Goal: Transaction & Acquisition: Book appointment/travel/reservation

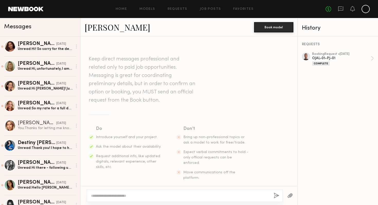
scroll to position [704, 0]
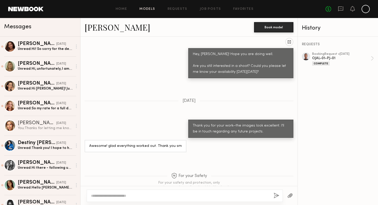
click at [145, 9] on link "Models" at bounding box center [147, 8] width 16 height 3
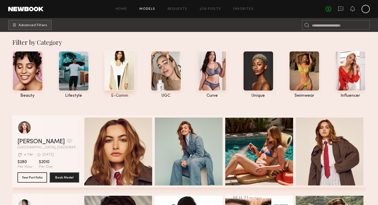
click at [123, 72] on div at bounding box center [119, 70] width 31 height 40
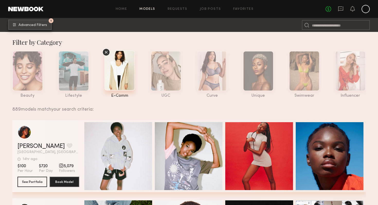
click at [40, 26] on span "Advanced Filters" at bounding box center [33, 25] width 29 height 4
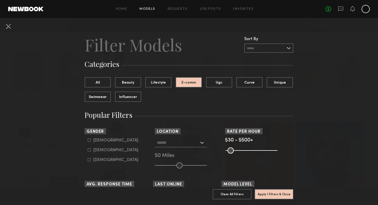
click at [100, 142] on div "Male" at bounding box center [115, 140] width 45 height 3
type input "*"
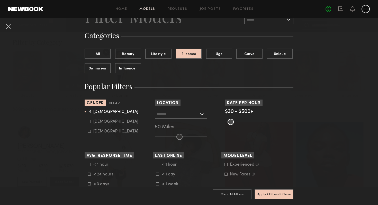
scroll to position [43, 0]
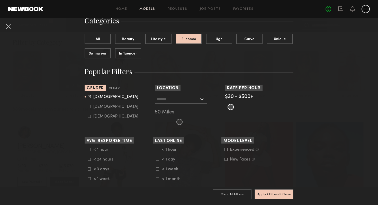
click at [204, 101] on div at bounding box center [181, 99] width 52 height 9
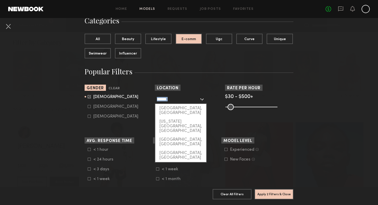
click at [204, 101] on div at bounding box center [181, 99] width 52 height 9
click at [183, 109] on div "[GEOGRAPHIC_DATA], [GEOGRAPHIC_DATA]" at bounding box center [180, 110] width 51 height 13
type input "**********"
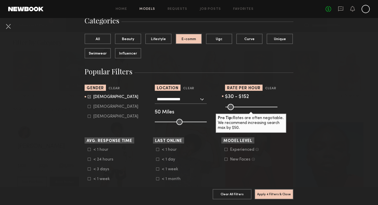
drag, startPoint x: 275, startPoint y: 105, endPoint x: 240, endPoint y: 105, distance: 34.5
type input "***"
click at [240, 105] on input "range" at bounding box center [252, 107] width 52 height 6
click at [290, 104] on div "Pro Tip: Rates are often negotiable. We recommend increasing search max by $50." at bounding box center [259, 106] width 68 height 6
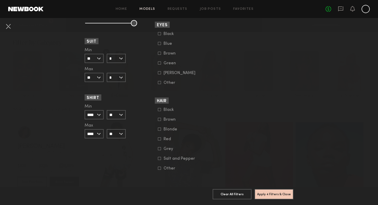
scroll to position [378, 0]
click at [276, 195] on button "Apply 4 Filters & Close" at bounding box center [274, 194] width 39 height 10
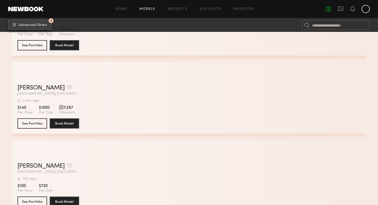
scroll to position [4015, 0]
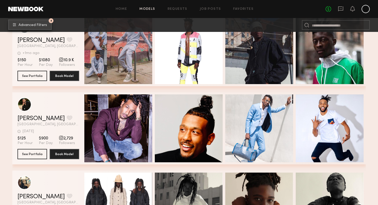
click at [43, 26] on span "Advanced Filters" at bounding box center [33, 25] width 29 height 4
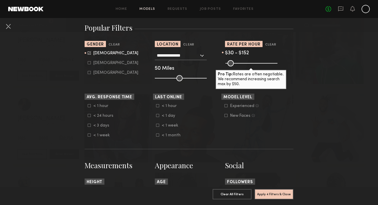
scroll to position [85, 0]
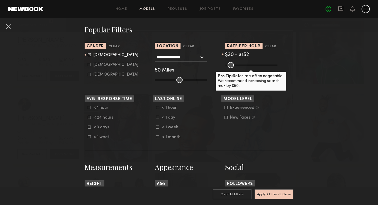
click at [108, 74] on div "Non-binary" at bounding box center [115, 74] width 45 height 3
type input "*"
click at [90, 55] on icon at bounding box center [89, 54] width 3 height 3
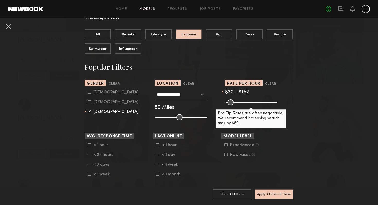
scroll to position [48, 0]
click at [279, 192] on button "Apply 4 Filters & Close" at bounding box center [274, 194] width 39 height 10
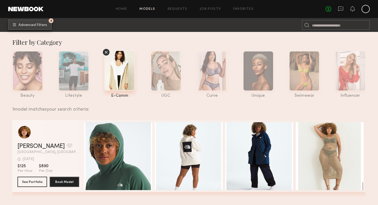
click at [42, 25] on span "Advanced Filters" at bounding box center [33, 25] width 29 height 4
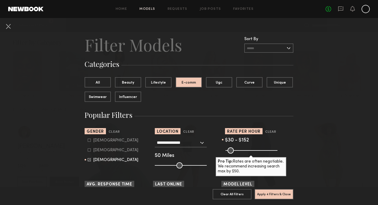
click at [90, 138] on common-framework-checkbox "Male" at bounding box center [120, 140] width 65 height 5
click at [89, 143] on form "Male Female Non-binary" at bounding box center [120, 150] width 65 height 24
click at [90, 140] on icon at bounding box center [89, 140] width 3 height 3
click at [88, 159] on icon at bounding box center [89, 159] width 3 height 3
type input "*"
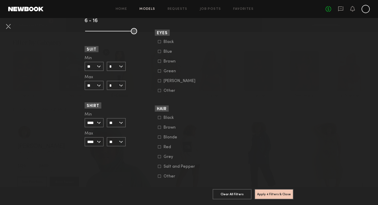
scroll to position [380, 0]
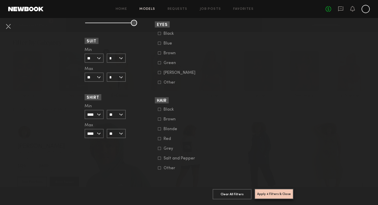
click at [268, 192] on button "Apply 4 Filters & Close" at bounding box center [274, 194] width 39 height 10
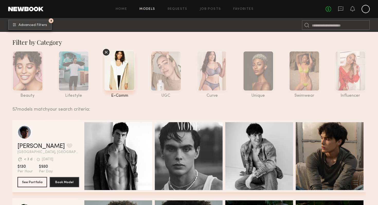
click at [38, 23] on button "4 Advanced Filters" at bounding box center [29, 25] width 43 height 10
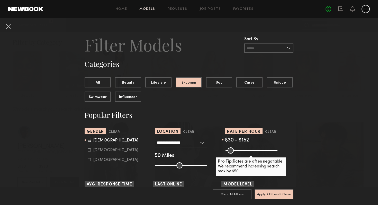
click at [254, 47] on input "text" at bounding box center [268, 47] width 49 height 9
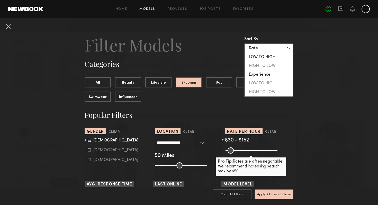
click at [265, 56] on div "LOW TO HIGH" at bounding box center [269, 57] width 48 height 9
type input "**********"
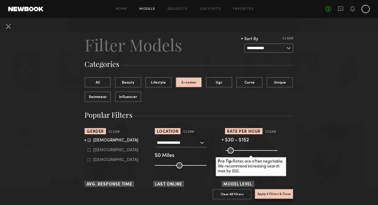
click at [269, 195] on button "Apply 5 Filters & Close" at bounding box center [274, 194] width 39 height 10
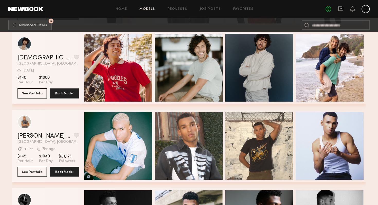
scroll to position [3225, 0]
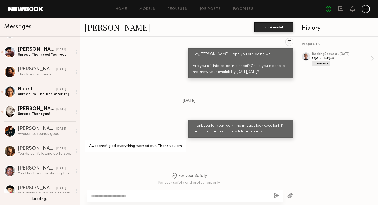
scroll to position [192, 0]
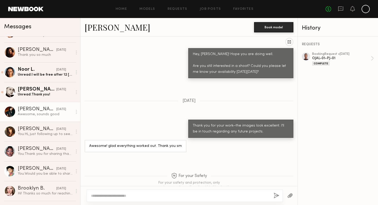
click at [54, 113] on div "Awesome, sounds good" at bounding box center [45, 114] width 55 height 5
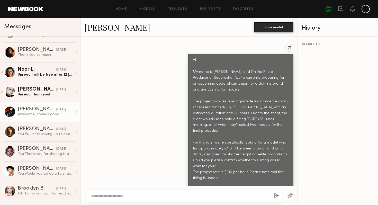
scroll to position [194, 0]
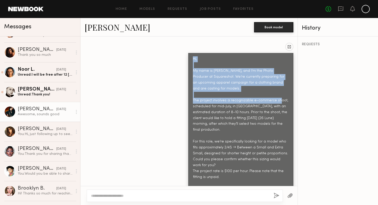
drag, startPoint x: 283, startPoint y: 89, endPoint x: 183, endPoint y: 44, distance: 109.2
click at [183, 44] on div "Hi, My name is Anastasia, and I’m the Photo Producer at Squareshot. We’re curre…" at bounding box center [188, 140] width 217 height 194
copy div "Hi, My name is Anastasia, and I’m the Photo Producer at Squareshot. We’re curre…"
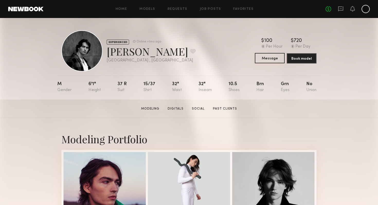
click at [269, 56] on button "Message" at bounding box center [270, 58] width 30 height 10
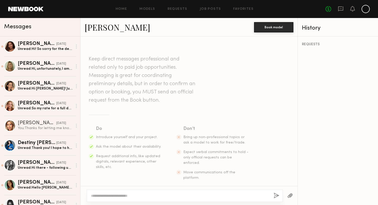
click at [110, 194] on textarea at bounding box center [180, 195] width 178 height 5
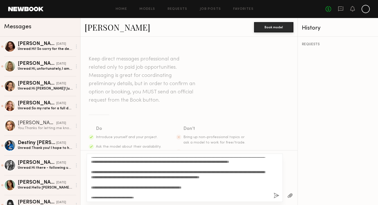
scroll to position [46, 0]
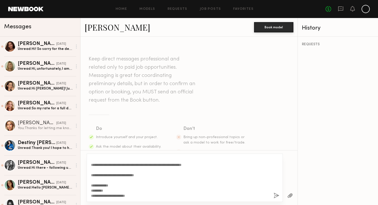
drag, startPoint x: 120, startPoint y: 186, endPoint x: 91, endPoint y: 186, distance: 29.3
click at [91, 186] on div "**********" at bounding box center [185, 178] width 196 height 48
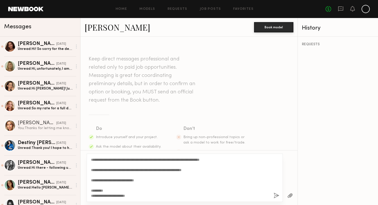
scroll to position [41, 0]
click at [196, 190] on textarea "**********" at bounding box center [180, 177] width 178 height 41
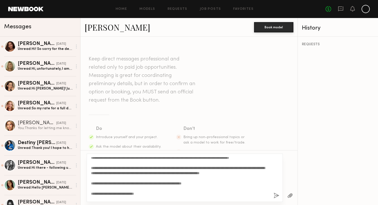
scroll to position [19, 0]
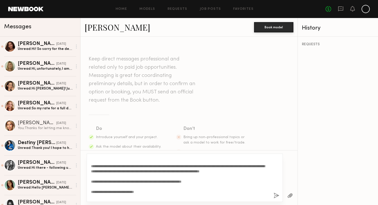
click at [177, 170] on textarea "**********" at bounding box center [180, 177] width 178 height 41
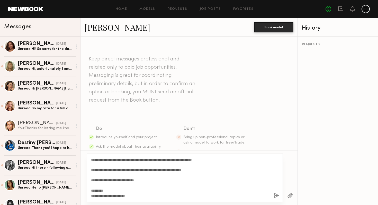
scroll to position [36, 0]
type textarea "**********"
click at [289, 194] on button "button" at bounding box center [290, 196] width 6 height 6
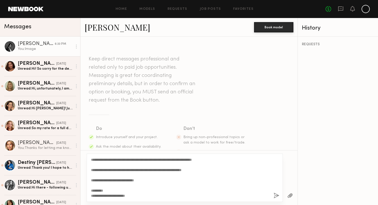
scroll to position [192, 0]
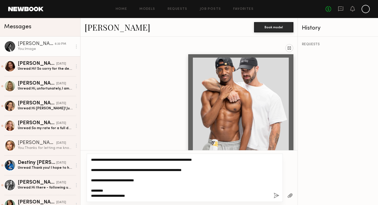
click at [180, 182] on textarea "**********" at bounding box center [180, 177] width 178 height 41
click at [148, 196] on textarea "**********" at bounding box center [180, 177] width 178 height 41
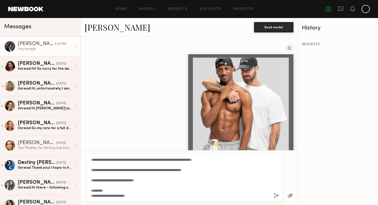
click at [275, 195] on button "button" at bounding box center [277, 196] width 6 height 6
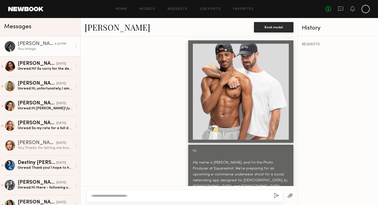
scroll to position [199, 0]
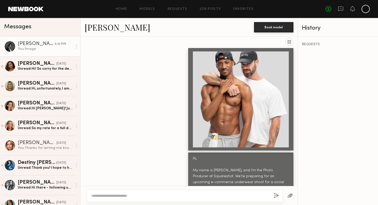
click at [257, 100] on div at bounding box center [241, 99] width 96 height 96
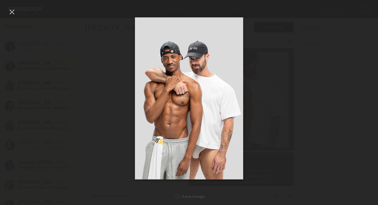
click at [10, 11] on div at bounding box center [12, 12] width 8 height 8
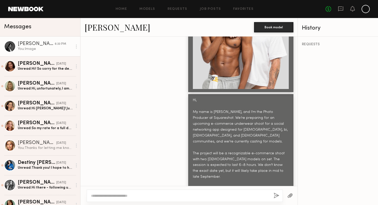
scroll to position [283, 0]
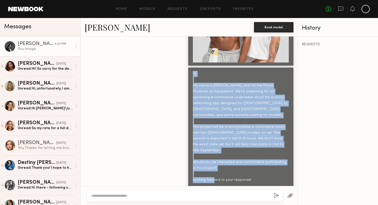
drag, startPoint x: 192, startPoint y: 64, endPoint x: 250, endPoint y: 174, distance: 124.6
click at [250, 174] on div "Hi, My name is [PERSON_NAME], and I’m the Photo Producer at Squareshot. We’re p…" at bounding box center [240, 136] width 105 height 136
copy div "Hi, My name is Anastasia, and I’m the Photo Producer at Squareshot. We’re prepa…"
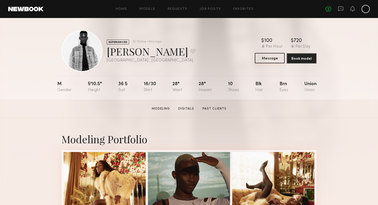
click at [272, 57] on button "Message" at bounding box center [270, 58] width 30 height 10
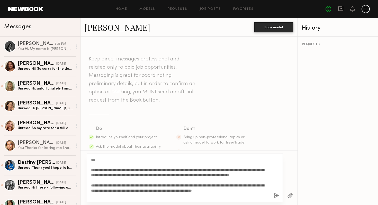
scroll to position [36, 0]
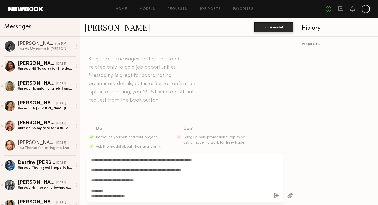
type textarea "**********"
click at [276, 194] on button "button" at bounding box center [277, 196] width 6 height 6
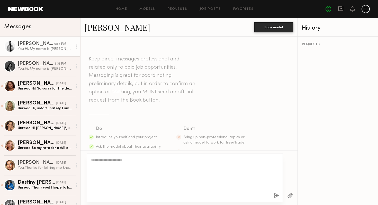
scroll to position [0, 0]
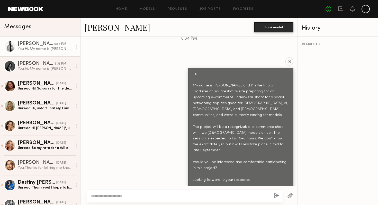
click at [290, 195] on button "button" at bounding box center [290, 196] width 6 height 6
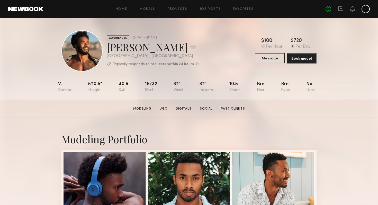
click at [267, 60] on button "Message" at bounding box center [270, 58] width 30 height 10
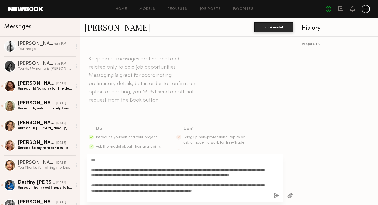
scroll to position [35, 0]
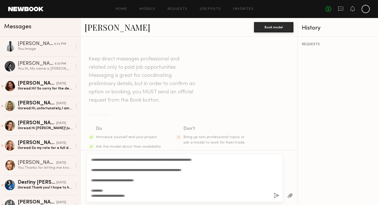
type textarea "**********"
click at [275, 193] on button "button" at bounding box center [277, 196] width 6 height 6
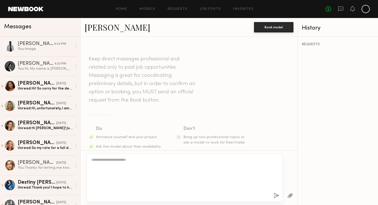
scroll to position [0, 0]
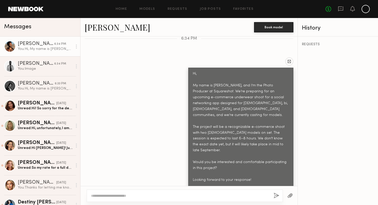
click at [289, 193] on button "button" at bounding box center [290, 196] width 6 height 6
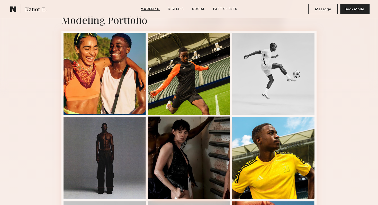
scroll to position [175, 0]
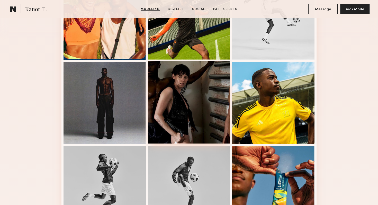
click at [203, 84] on div at bounding box center [189, 102] width 82 height 82
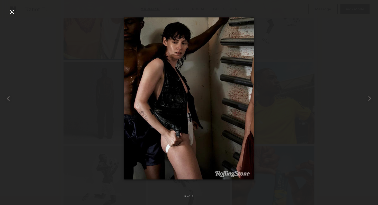
click at [320, 58] on div at bounding box center [189, 98] width 378 height 180
click at [11, 14] on div at bounding box center [12, 12] width 8 height 8
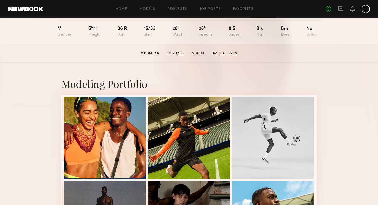
scroll to position [0, 0]
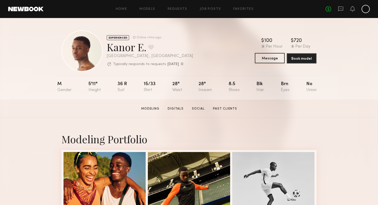
click at [273, 59] on button "Message" at bounding box center [270, 58] width 30 height 10
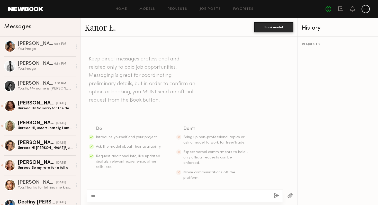
scroll to position [35, 0]
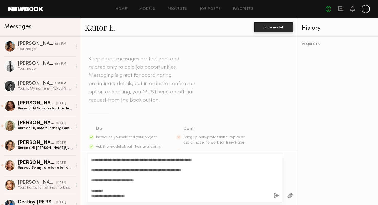
type textarea "**********"
click at [275, 194] on button "button" at bounding box center [277, 196] width 6 height 6
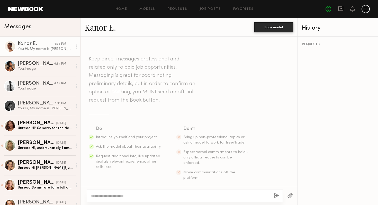
scroll to position [0, 0]
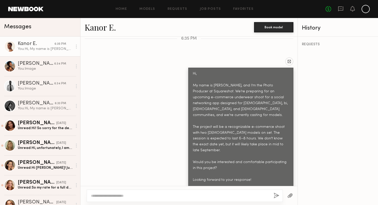
click at [289, 193] on button "button" at bounding box center [290, 196] width 6 height 6
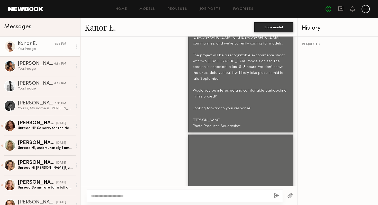
scroll to position [283, 0]
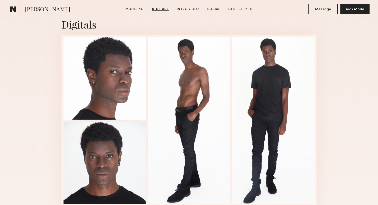
scroll to position [526, 0]
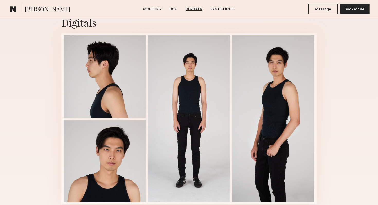
scroll to position [666, 0]
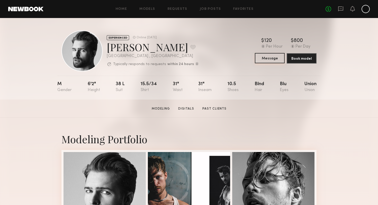
click at [275, 58] on button "Message" at bounding box center [270, 58] width 30 height 10
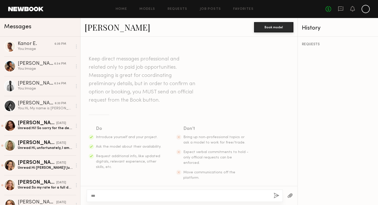
scroll to position [35, 0]
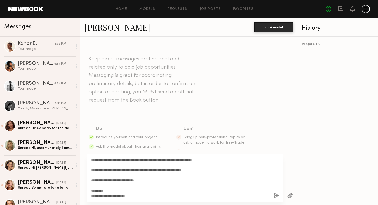
type textarea "**********"
click at [277, 193] on button "button" at bounding box center [277, 196] width 6 height 6
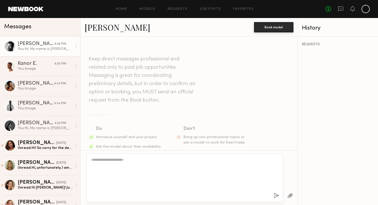
scroll to position [0, 0]
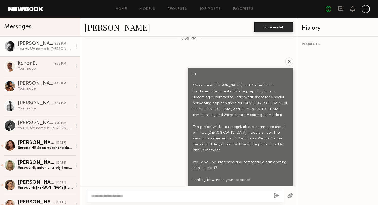
click at [288, 194] on button "button" at bounding box center [290, 196] width 6 height 6
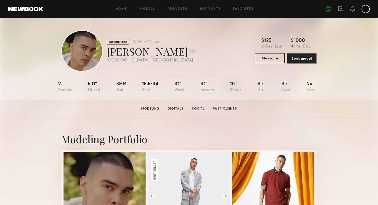
click at [272, 57] on button "Message" at bounding box center [270, 58] width 30 height 10
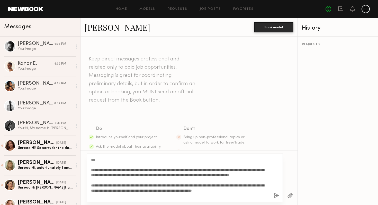
scroll to position [35, 0]
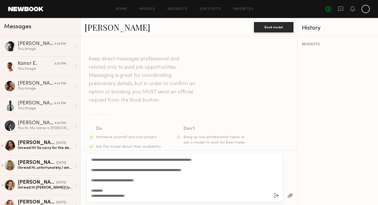
type textarea "**********"
click at [276, 195] on button "button" at bounding box center [277, 196] width 6 height 6
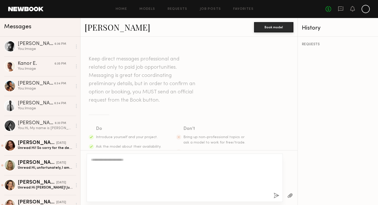
scroll to position [0, 0]
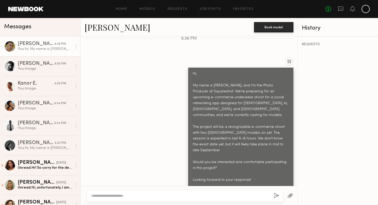
click at [289, 194] on button "button" at bounding box center [290, 196] width 6 height 6
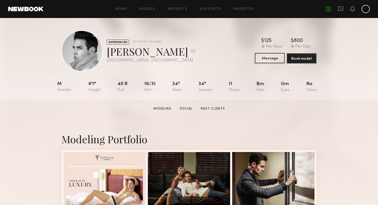
click at [262, 59] on button "Message" at bounding box center [270, 58] width 30 height 10
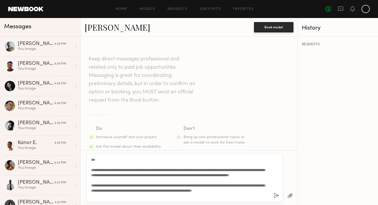
scroll to position [35, 0]
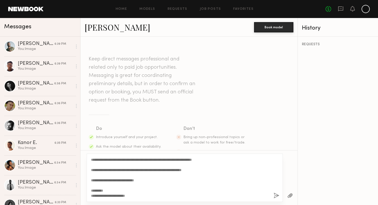
type textarea "**********"
click at [276, 194] on button "button" at bounding box center [277, 196] width 6 height 6
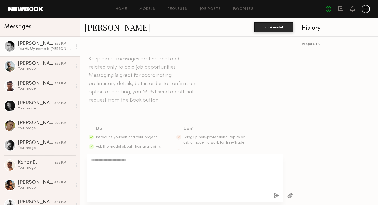
scroll to position [0, 0]
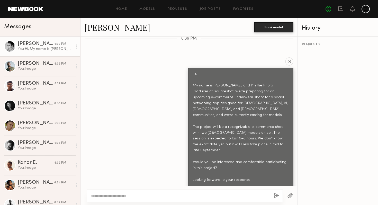
click at [290, 194] on button "button" at bounding box center [290, 196] width 6 height 6
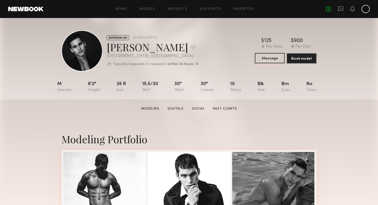
click at [266, 59] on button "Message" at bounding box center [270, 58] width 30 height 10
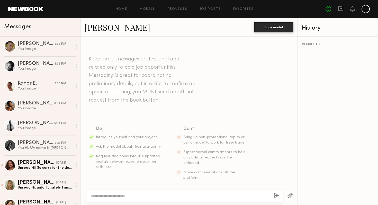
click at [283, 112] on section "Keep direct messages professional and related only to paid job opportunities. M…" at bounding box center [189, 117] width 201 height 125
click at [160, 194] on textarea at bounding box center [180, 195] width 178 height 5
paste textarea "**********"
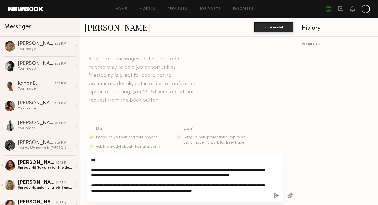
scroll to position [35, 0]
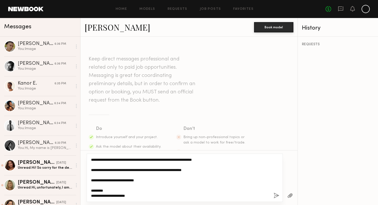
type textarea "**********"
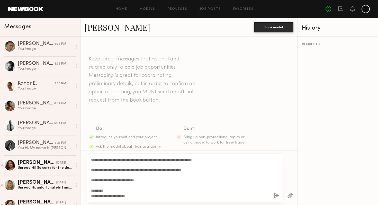
click at [276, 194] on button "button" at bounding box center [277, 196] width 6 height 6
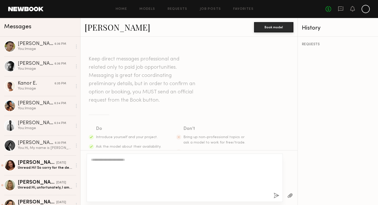
scroll to position [0, 0]
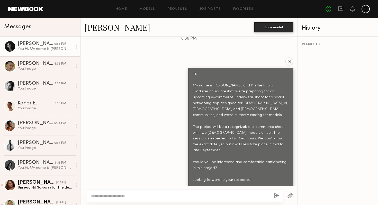
click at [288, 194] on button "button" at bounding box center [290, 196] width 6 height 6
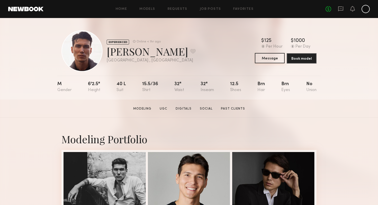
click at [263, 58] on button "Message" at bounding box center [270, 58] width 30 height 10
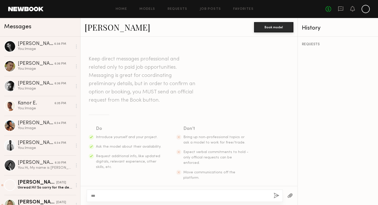
scroll to position [35, 0]
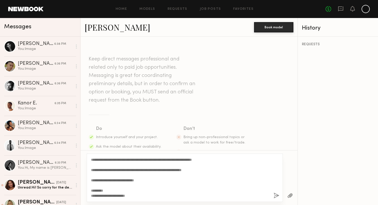
type textarea "**********"
click at [275, 192] on div "**********" at bounding box center [185, 178] width 196 height 48
click at [275, 194] on button "button" at bounding box center [277, 196] width 6 height 6
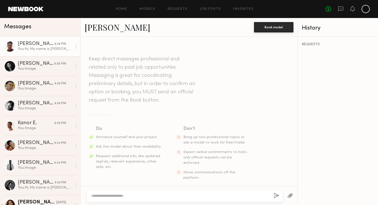
scroll to position [0, 0]
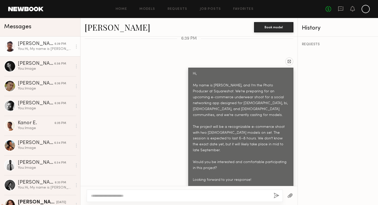
click at [293, 195] on div at bounding box center [290, 195] width 15 height 13
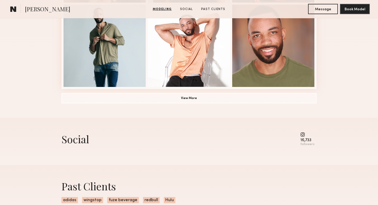
scroll to position [402, 0]
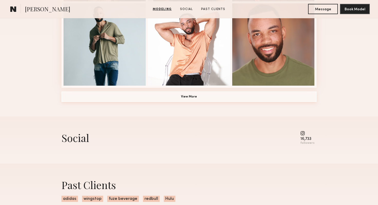
click at [183, 97] on button "View More" at bounding box center [188, 97] width 255 height 10
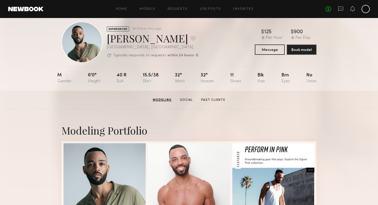
scroll to position [0, 0]
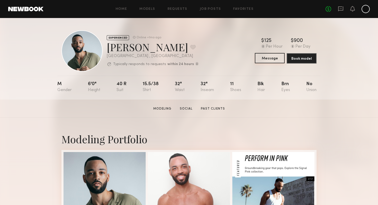
click at [265, 57] on button "Message" at bounding box center [270, 58] width 30 height 10
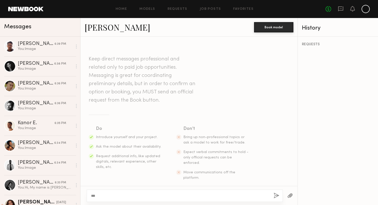
scroll to position [35, 0]
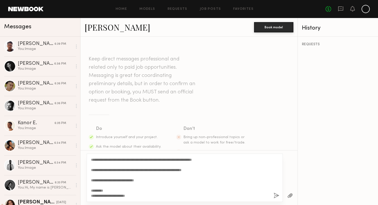
type textarea "**********"
click at [276, 193] on button "button" at bounding box center [277, 196] width 6 height 6
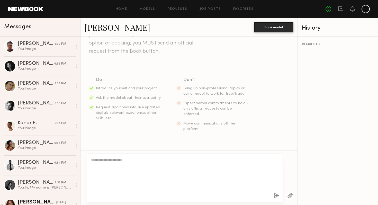
scroll to position [0, 0]
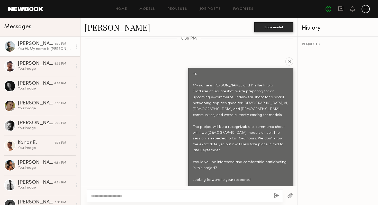
click at [289, 195] on button "button" at bounding box center [290, 196] width 6 height 6
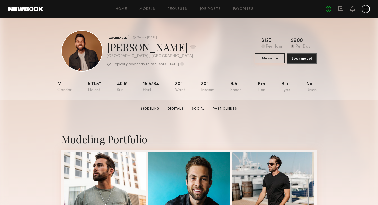
click at [262, 57] on button "Message" at bounding box center [270, 58] width 30 height 10
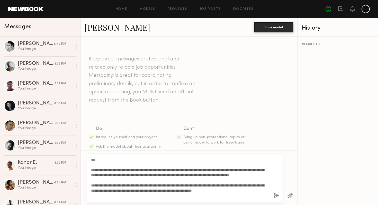
scroll to position [35, 0]
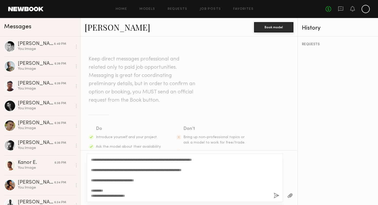
type textarea "**********"
click at [274, 194] on button "button" at bounding box center [277, 196] width 6 height 6
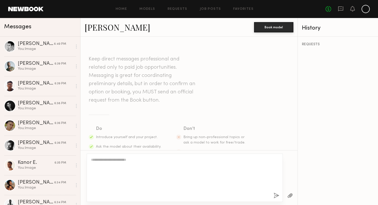
scroll to position [0, 0]
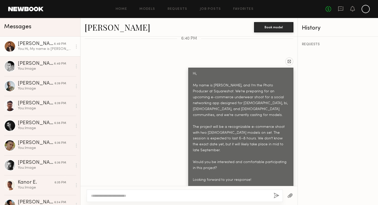
click at [290, 194] on button "button" at bounding box center [290, 196] width 6 height 6
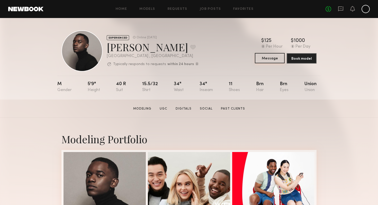
click at [262, 61] on button "Message" at bounding box center [270, 58] width 30 height 10
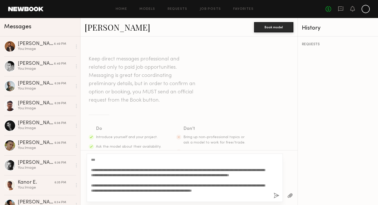
scroll to position [35, 0]
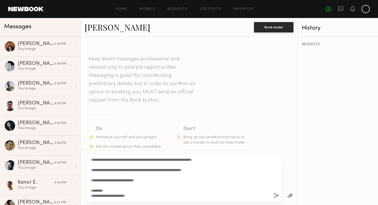
type textarea "**********"
click at [277, 193] on button "button" at bounding box center [277, 196] width 6 height 6
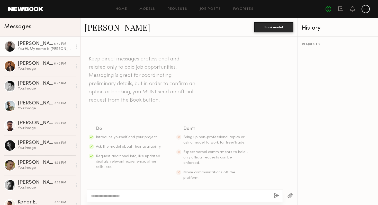
scroll to position [0, 0]
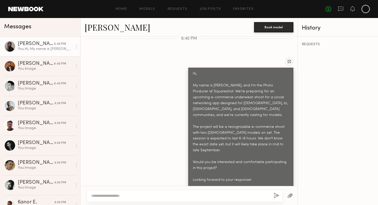
click at [288, 194] on button "button" at bounding box center [290, 196] width 6 height 6
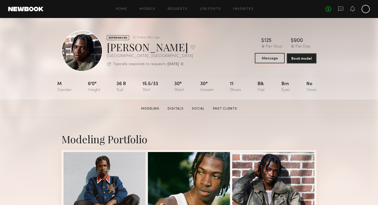
click at [275, 57] on button "Message" at bounding box center [270, 58] width 30 height 10
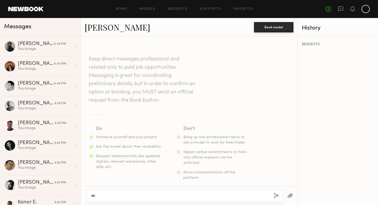
scroll to position [35, 0]
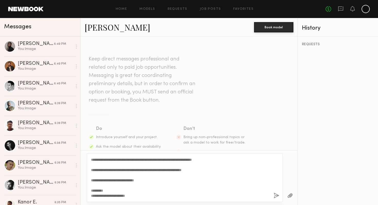
type textarea "**********"
click at [275, 195] on button "button" at bounding box center [277, 196] width 6 height 6
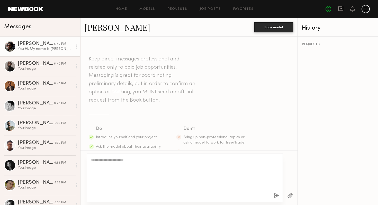
scroll to position [0, 0]
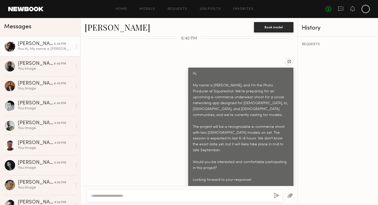
click at [291, 193] on button "button" at bounding box center [290, 196] width 6 height 6
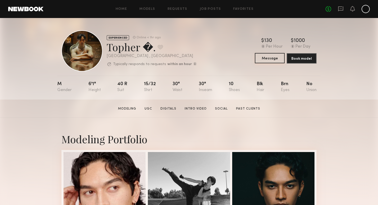
click at [264, 57] on button "Message" at bounding box center [270, 58] width 30 height 10
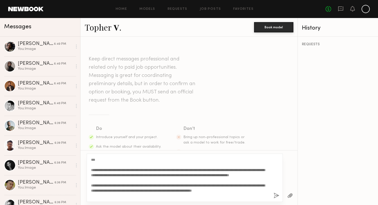
scroll to position [35, 0]
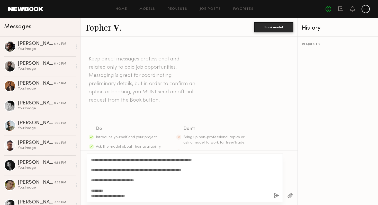
type textarea "**********"
click at [278, 196] on button "button" at bounding box center [277, 196] width 6 height 6
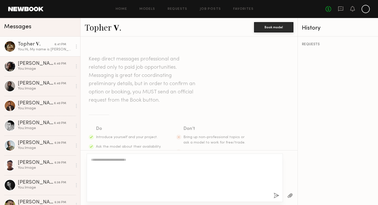
scroll to position [0, 0]
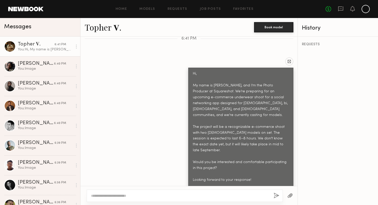
click at [290, 196] on button "button" at bounding box center [290, 196] width 6 height 6
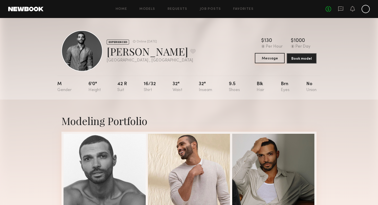
click at [270, 59] on button "Message" at bounding box center [270, 58] width 30 height 10
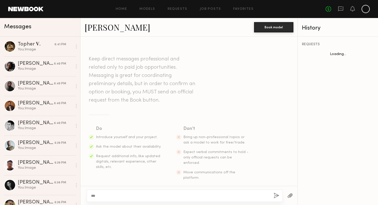
scroll to position [35, 0]
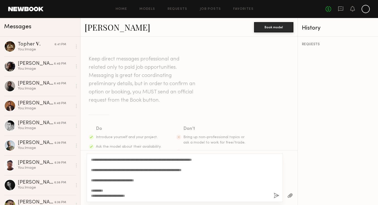
type textarea "**********"
click at [276, 195] on button "button" at bounding box center [277, 196] width 6 height 6
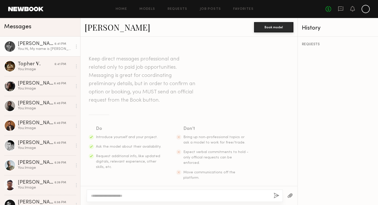
scroll to position [0, 0]
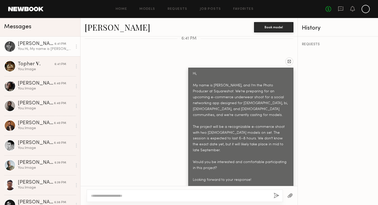
click at [288, 194] on button "button" at bounding box center [290, 196] width 6 height 6
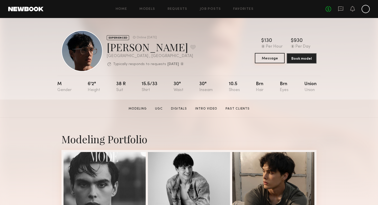
click at [267, 58] on button "Message" at bounding box center [270, 58] width 30 height 10
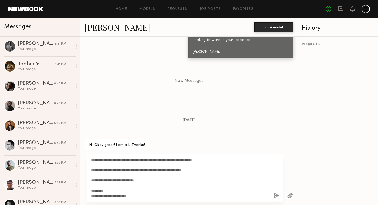
scroll to position [40, 0]
type textarea "**********"
click at [275, 195] on button "button" at bounding box center [277, 196] width 6 height 6
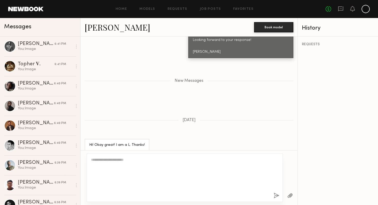
scroll to position [0, 0]
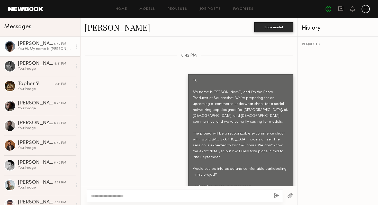
click at [291, 195] on button "button" at bounding box center [290, 196] width 6 height 6
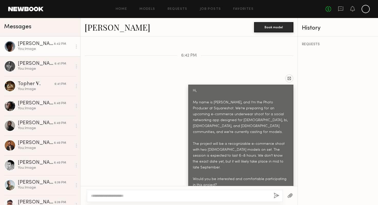
scroll to position [586, 0]
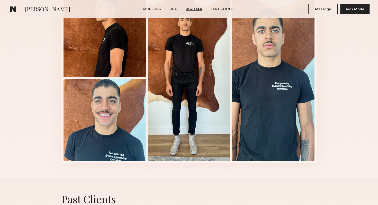
scroll to position [798, 0]
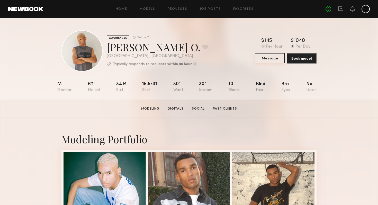
click at [269, 59] on button "Message" at bounding box center [270, 58] width 30 height 10
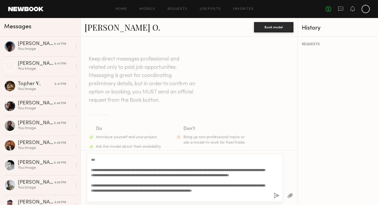
scroll to position [35, 0]
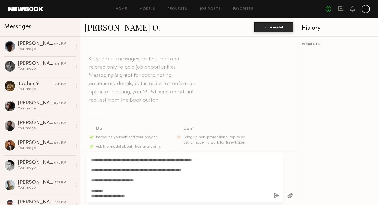
type textarea "**********"
click at [276, 195] on button "button" at bounding box center [277, 196] width 6 height 6
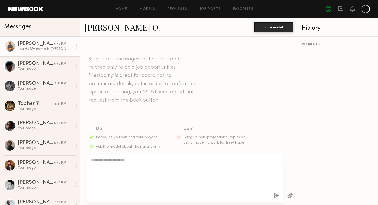
scroll to position [0, 0]
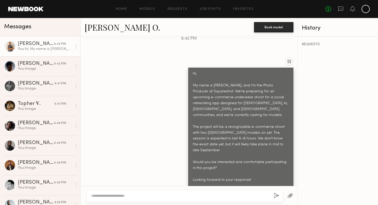
click at [289, 195] on button "button" at bounding box center [290, 196] width 6 height 6
